Goal: Browse casually

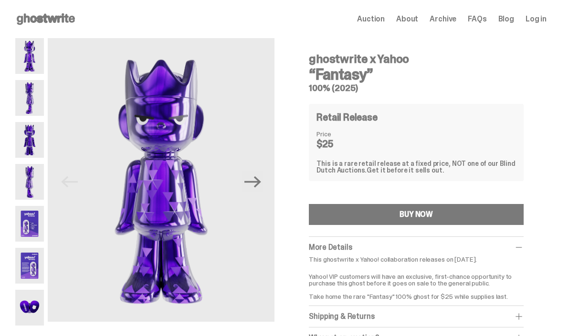
click at [37, 105] on img at bounding box center [29, 98] width 29 height 36
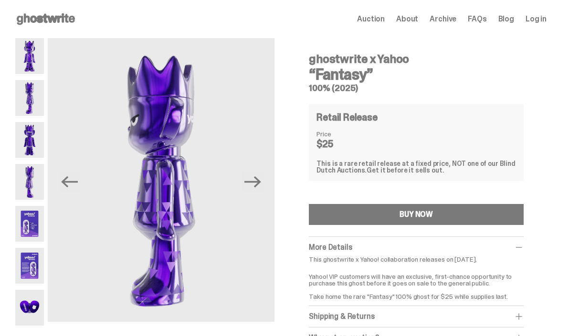
click at [37, 144] on img at bounding box center [29, 140] width 29 height 36
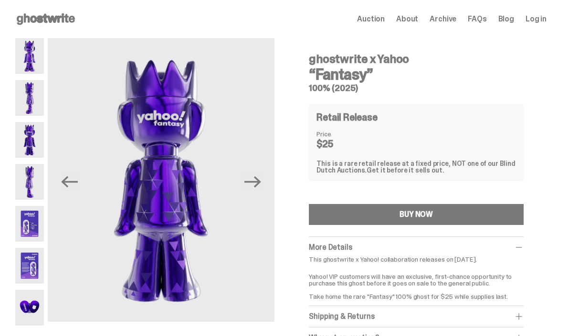
click at [33, 178] on img at bounding box center [29, 182] width 29 height 36
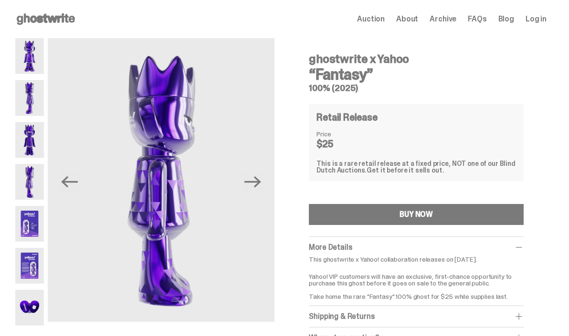
click at [32, 222] on img at bounding box center [29, 224] width 29 height 36
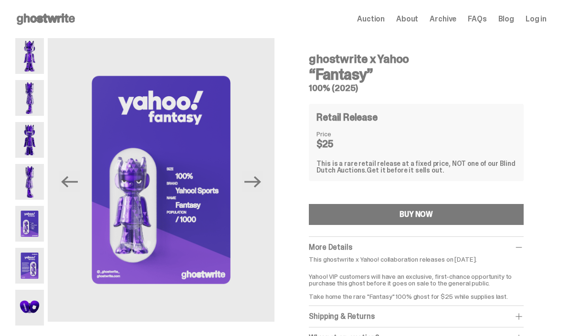
click at [33, 262] on img at bounding box center [29, 266] width 29 height 36
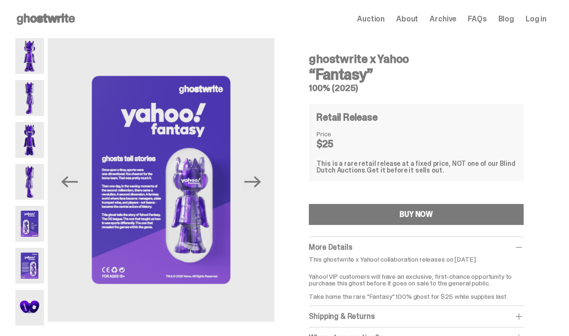
click at [28, 303] on img at bounding box center [29, 308] width 29 height 36
